Goal: Task Accomplishment & Management: Manage account settings

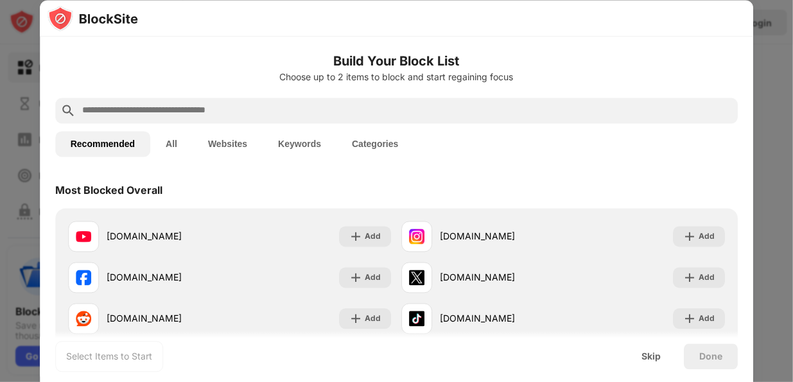
click at [775, 60] on div at bounding box center [396, 191] width 793 height 382
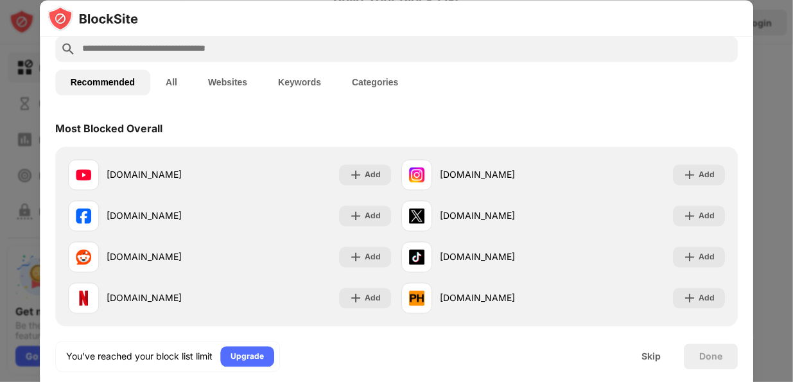
scroll to position [64, 0]
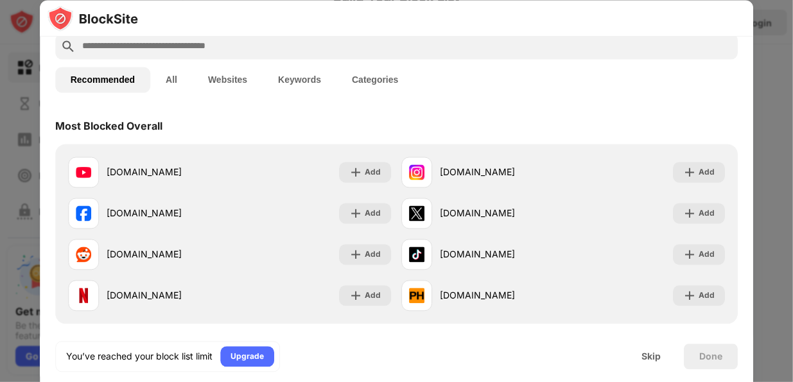
click at [762, 87] on div at bounding box center [396, 191] width 793 height 382
click at [642, 358] on div "Skip" at bounding box center [651, 356] width 19 height 10
